Goal: Task Accomplishment & Management: Manage account settings

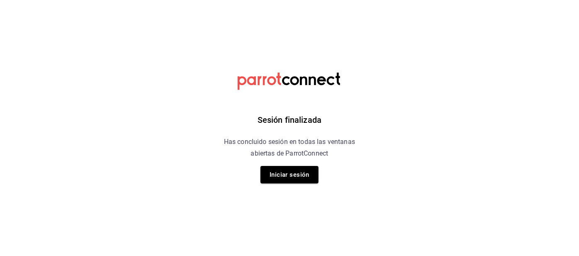
click at [283, 182] on button "Iniciar sesión" at bounding box center [289, 174] width 58 height 17
click at [281, 0] on html "Sesión finalizada Has concluido sesión en todas las ventanas abiertas de Parrot…" at bounding box center [289, 0] width 579 height 0
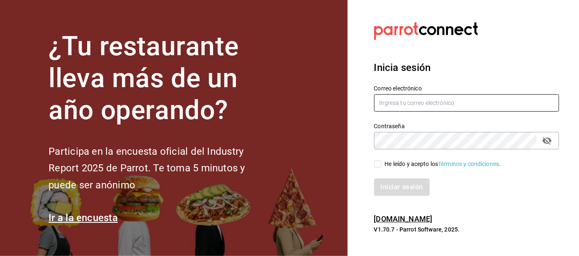
click at [392, 112] on input "text" at bounding box center [466, 102] width 185 height 17
type input "Irenehernandezalvarado@outlook.com"
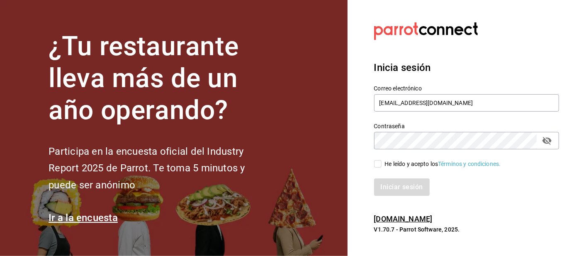
click at [379, 168] on input "He leído y acepto los Términos y condiciones." at bounding box center [377, 163] width 7 height 7
checkbox input "true"
click at [397, 196] on button "Iniciar sesión" at bounding box center [402, 186] width 56 height 17
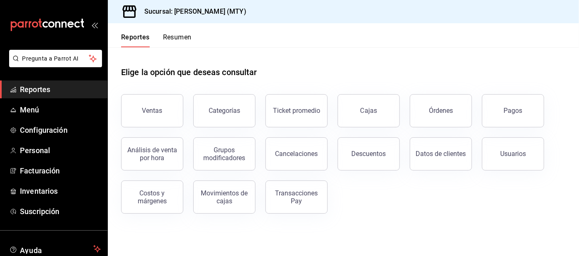
click at [166, 37] on button "Resumen" at bounding box center [177, 40] width 29 height 14
